Goal: Task Accomplishment & Management: Manage account settings

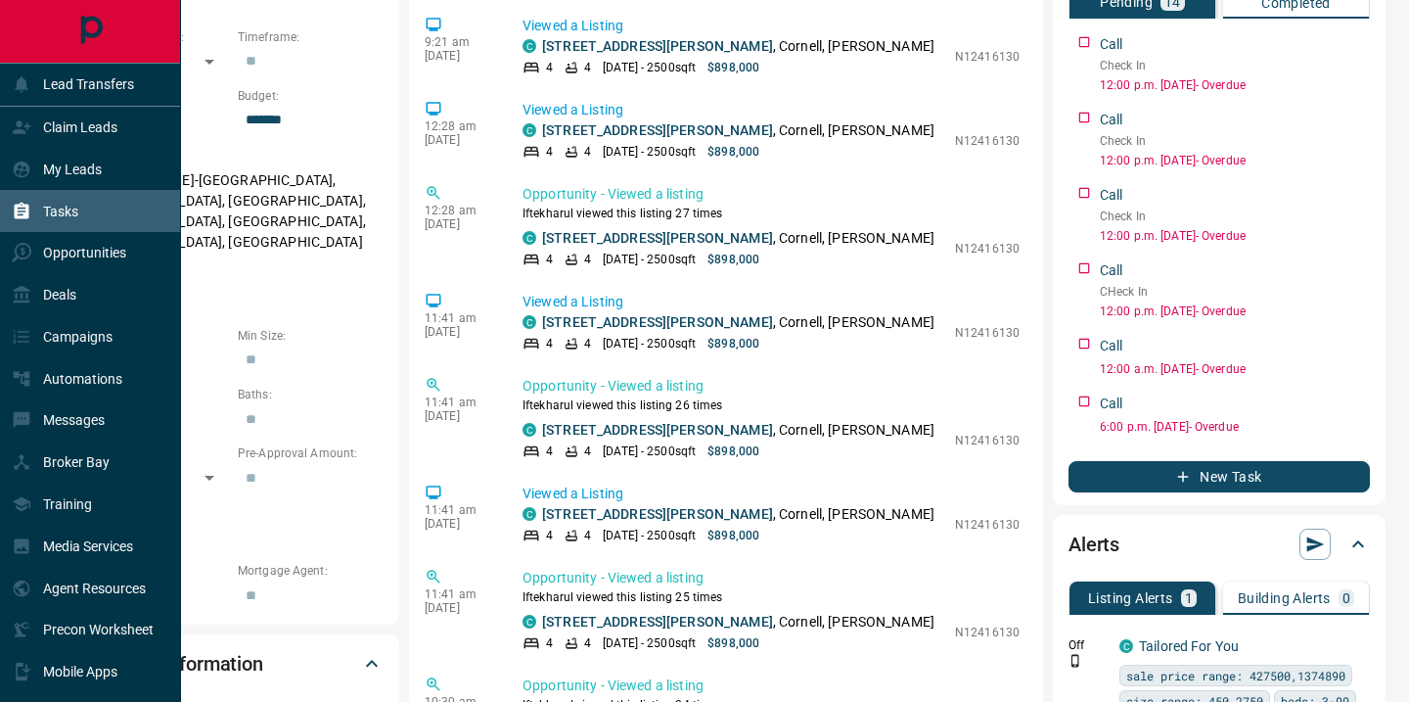
click at [31, 208] on div "Tasks" at bounding box center [45, 211] width 67 height 32
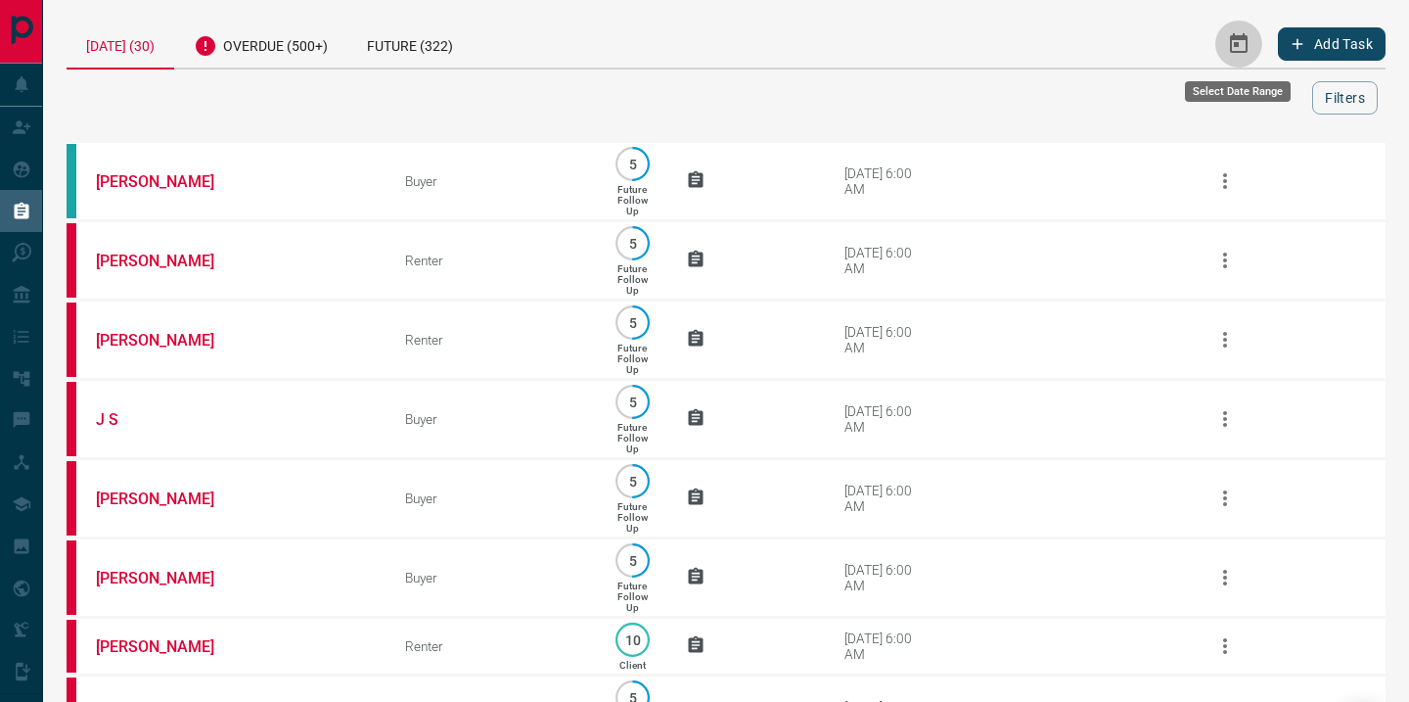
click at [1237, 37] on icon "Select Date Range" at bounding box center [1239, 43] width 18 height 20
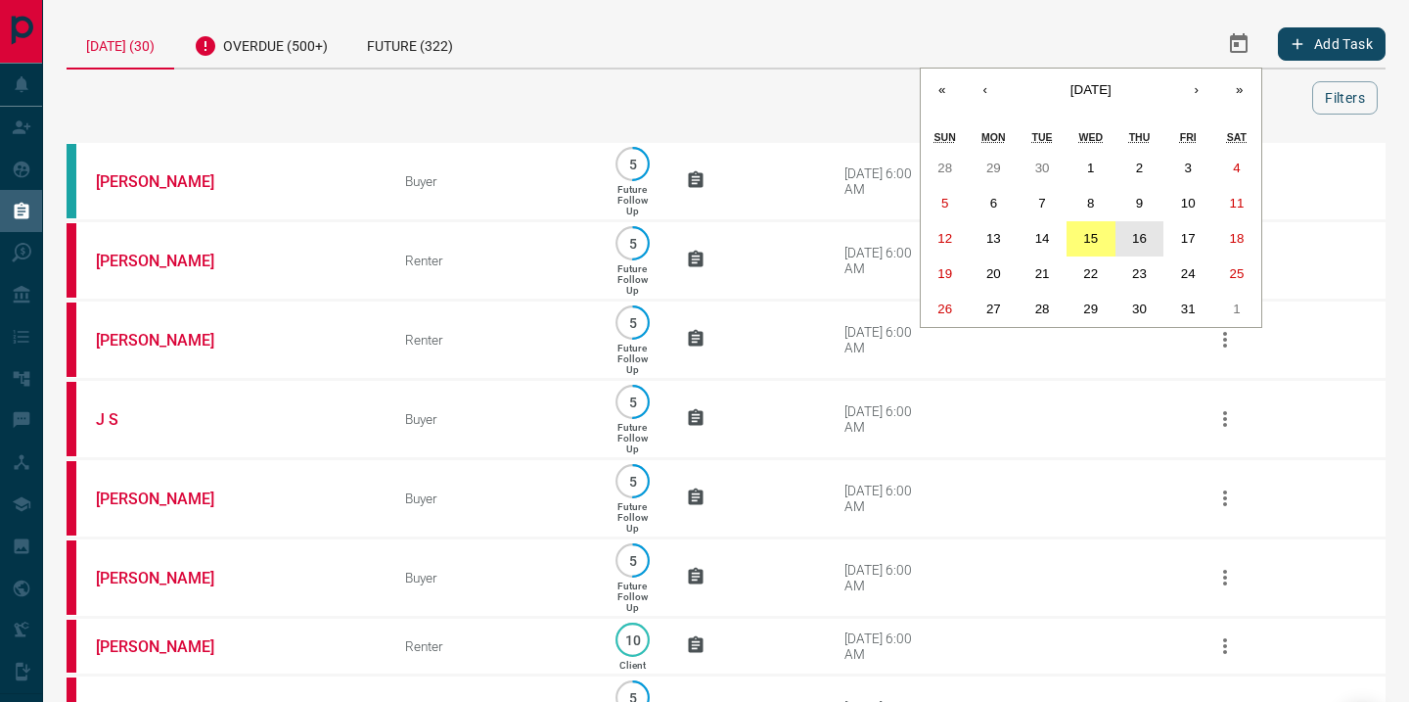
click at [1138, 245] on abbr "16" at bounding box center [1139, 238] width 15 height 15
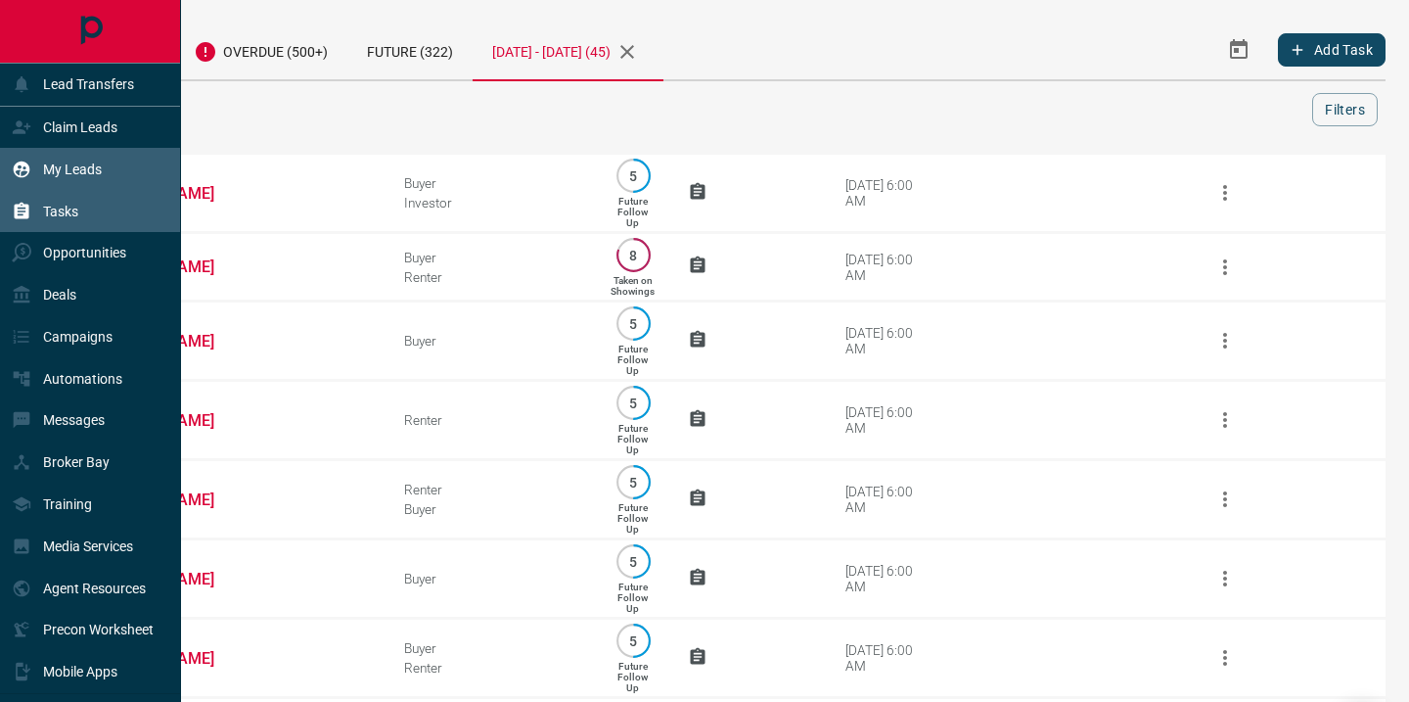
click at [48, 170] on p "My Leads" at bounding box center [72, 170] width 59 height 16
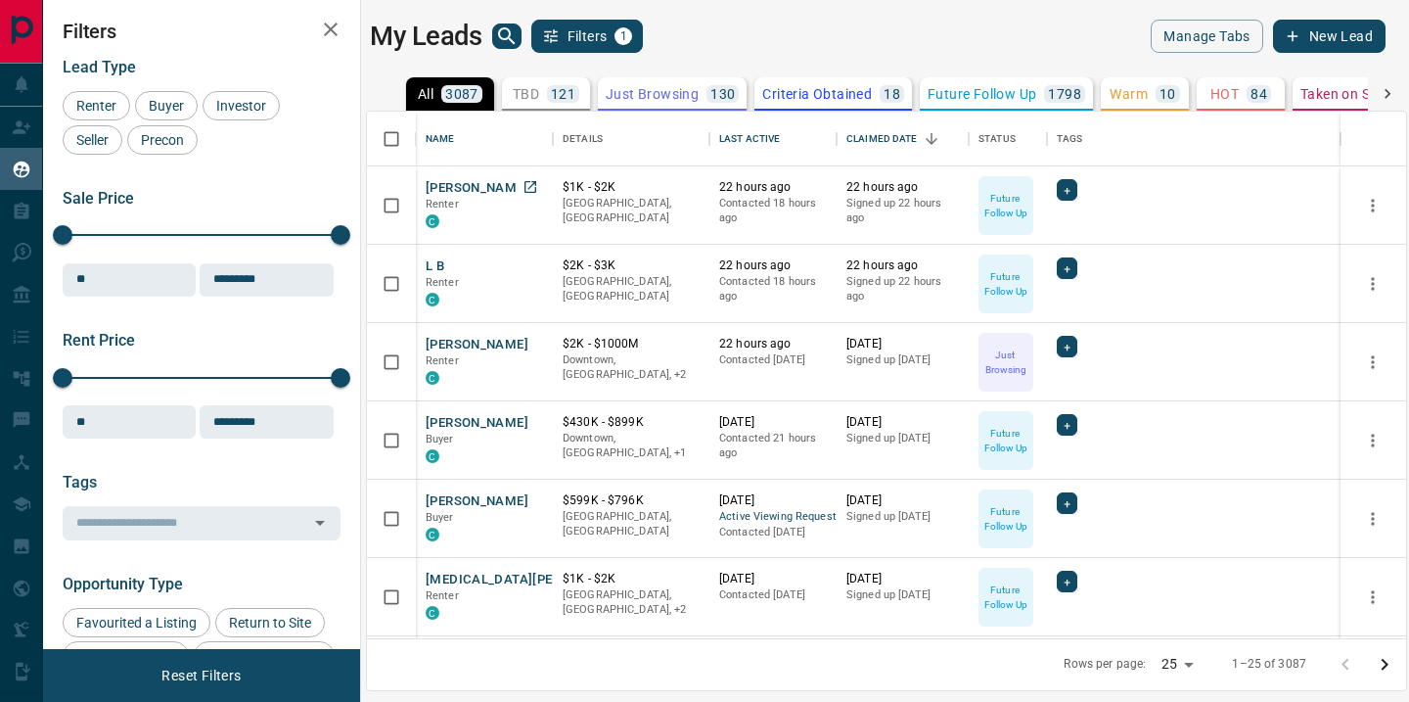
scroll to position [527, 1039]
